Goal: Task Accomplishment & Management: Use online tool/utility

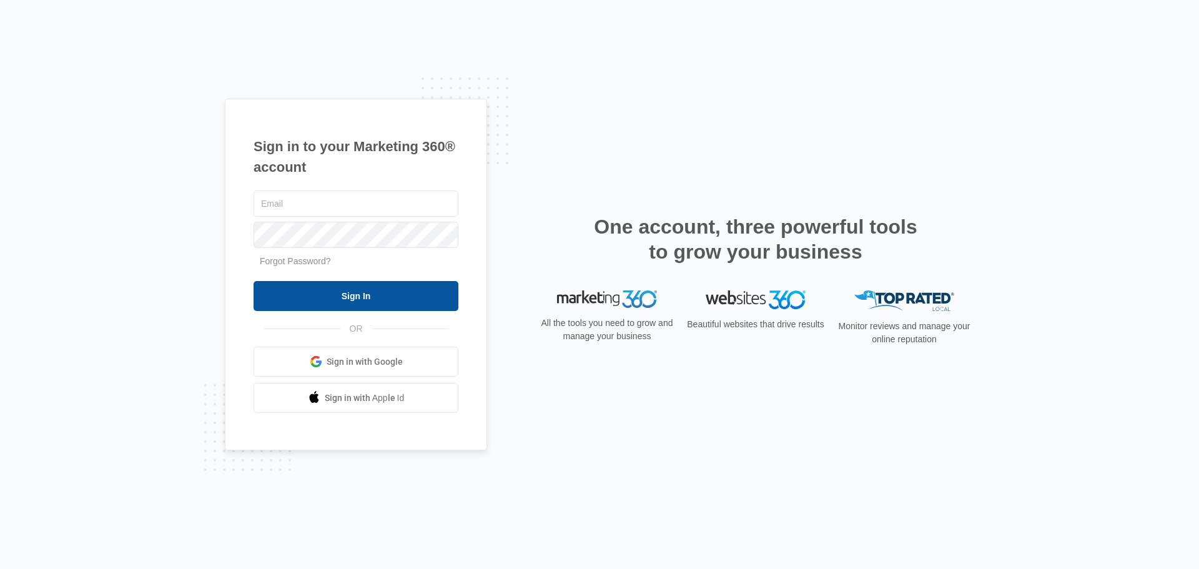
type input "[PERSON_NAME][EMAIL_ADDRESS][DOMAIN_NAME]"
click at [429, 300] on input "Sign In" at bounding box center [356, 296] width 205 height 30
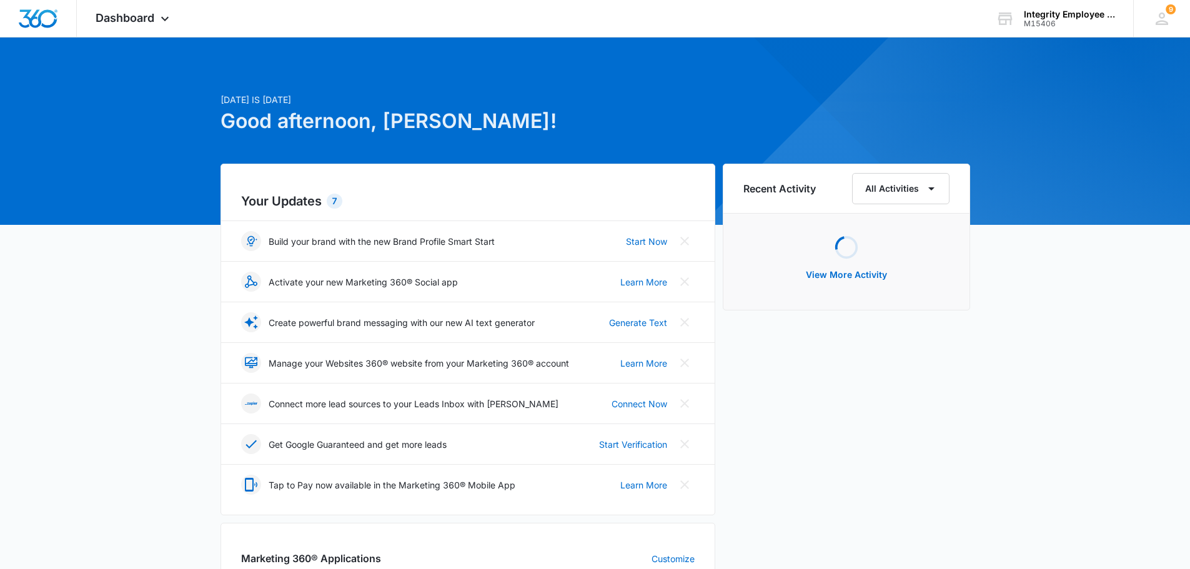
scroll to position [312, 0]
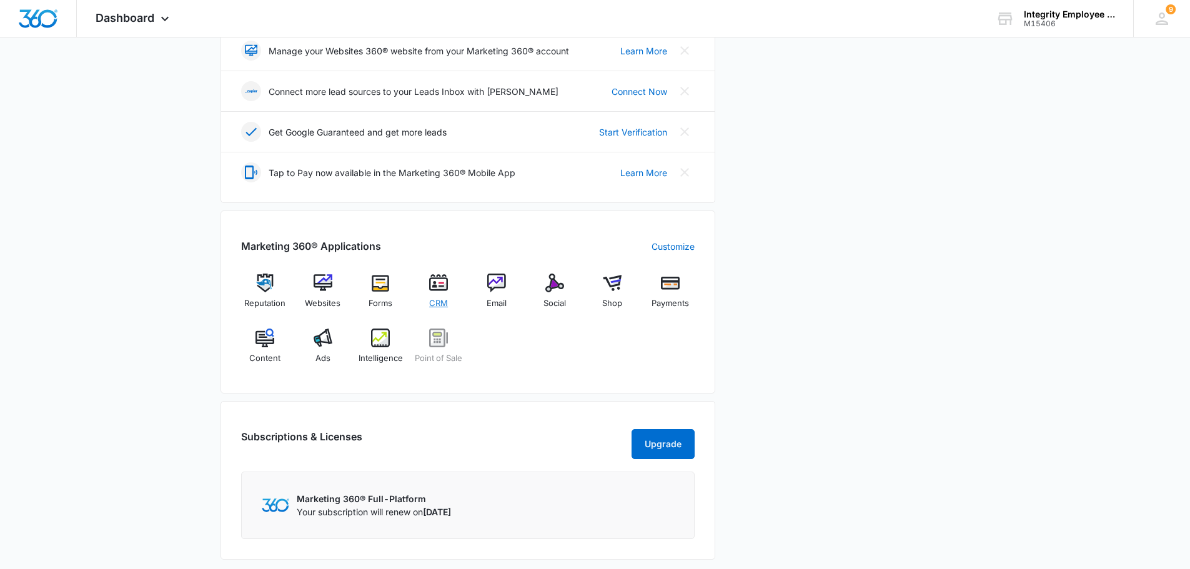
click at [447, 309] on span "CRM" at bounding box center [438, 303] width 19 height 12
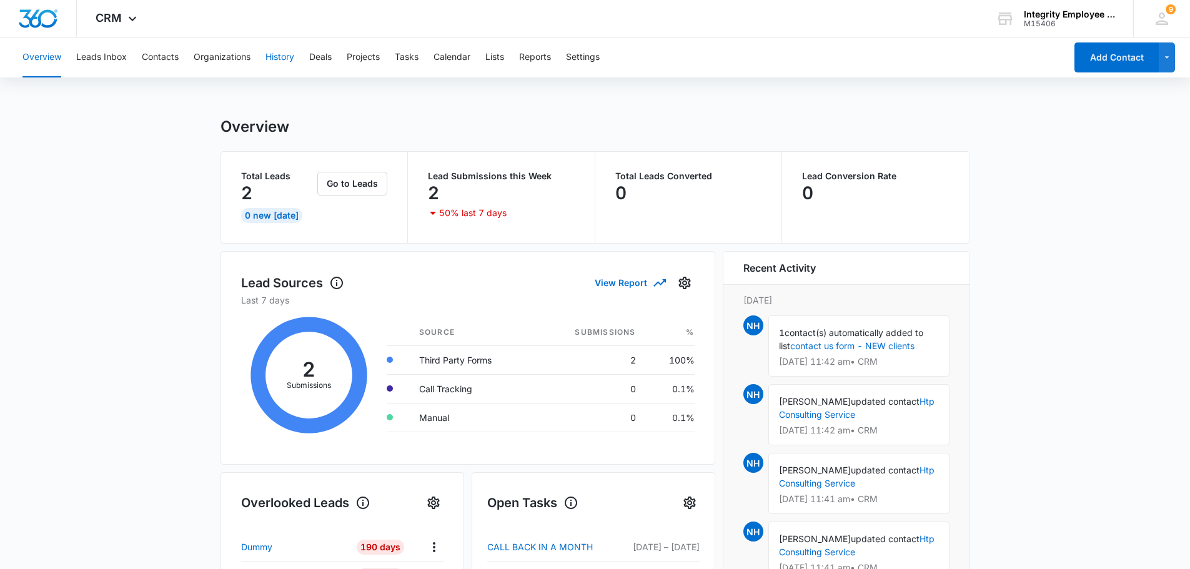
click at [294, 59] on button "History" at bounding box center [279, 57] width 29 height 40
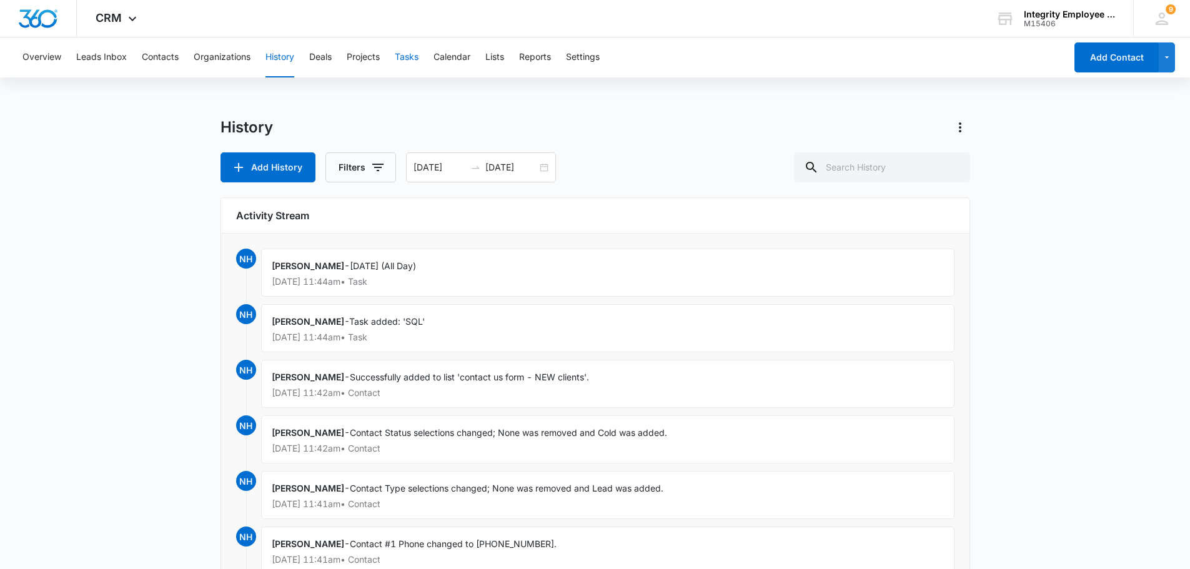
click at [410, 64] on button "Tasks" at bounding box center [407, 57] width 24 height 40
